Goal: Information Seeking & Learning: Learn about a topic

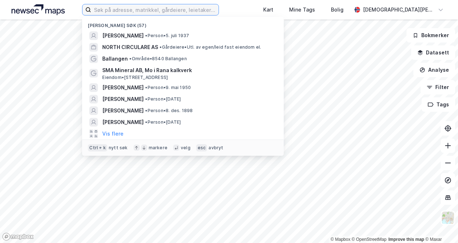
click at [147, 14] on input at bounding box center [154, 9] width 127 height 11
type input "N"
type input "KORGEN"
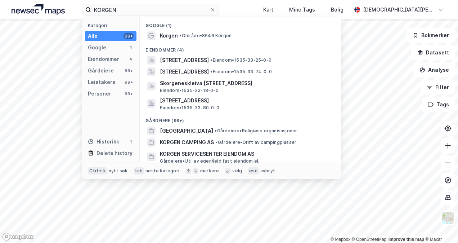
click at [178, 36] on div "Korgen • Område • 8646 Korgen" at bounding box center [247, 35] width 174 height 9
